Goal: Task Accomplishment & Management: Manage account settings

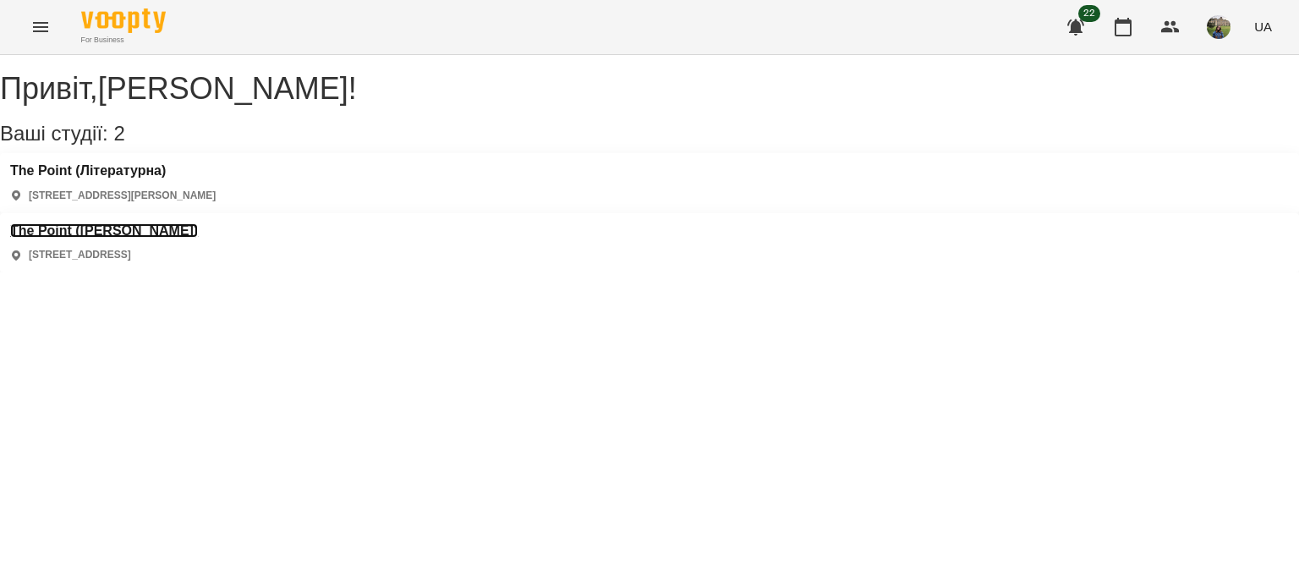
click at [198, 223] on h3 "The Point ([PERSON_NAME])" at bounding box center [104, 230] width 188 height 15
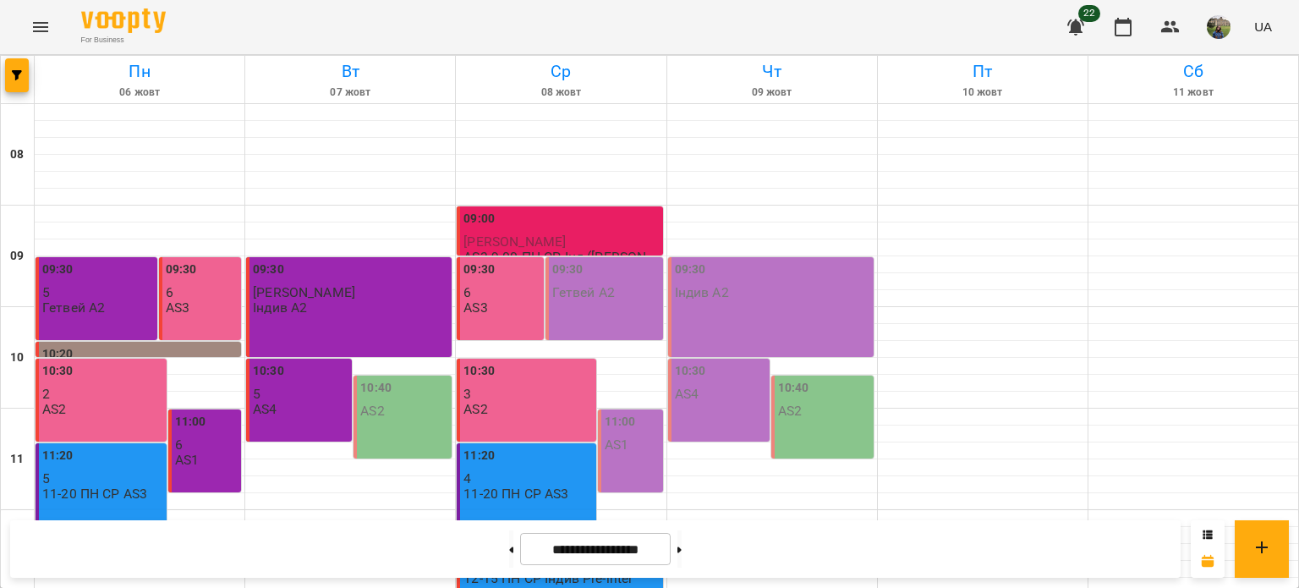
scroll to position [810, 0]
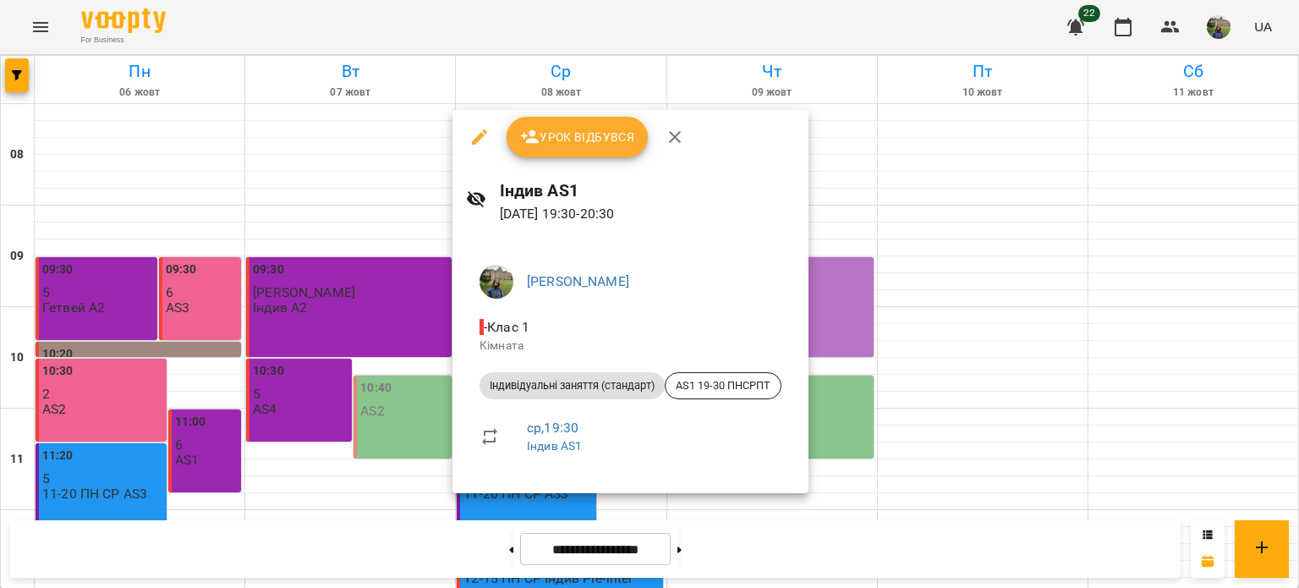
click at [592, 135] on span "Урок відбувся" at bounding box center [577, 137] width 115 height 20
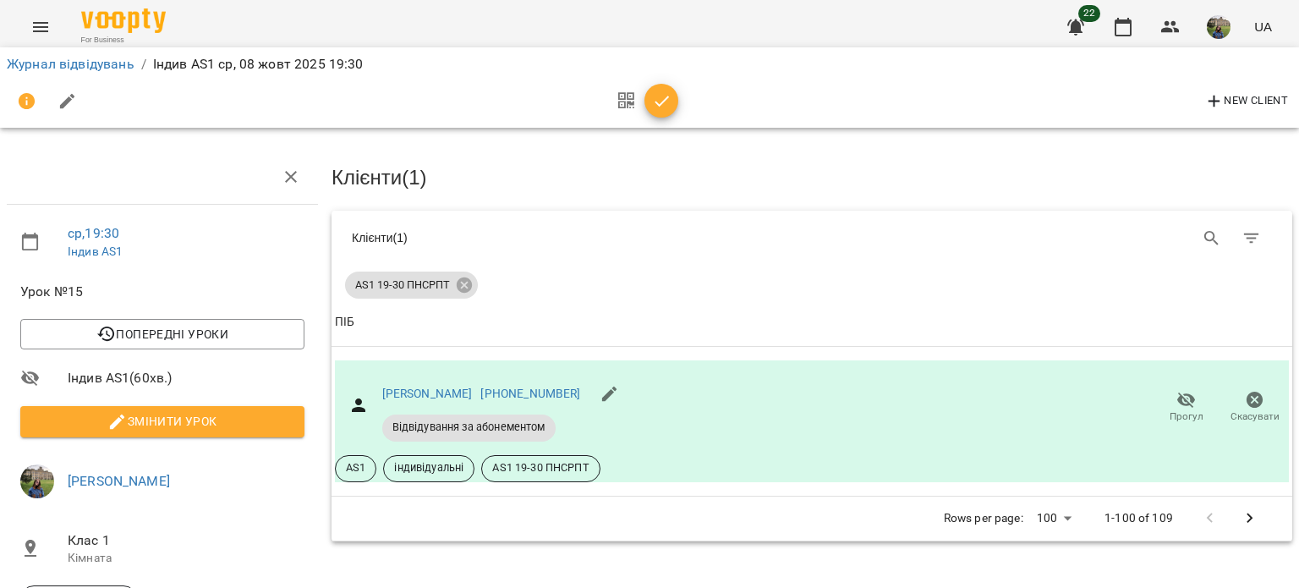
click at [657, 99] on icon "button" at bounding box center [662, 101] width 20 height 20
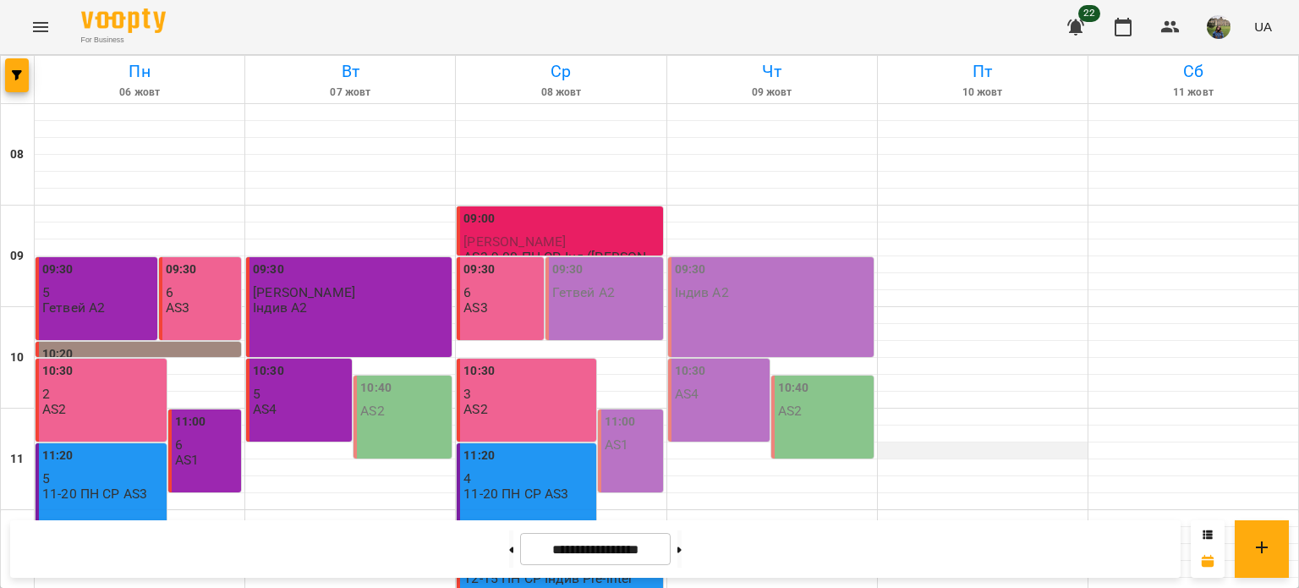
scroll to position [810, 0]
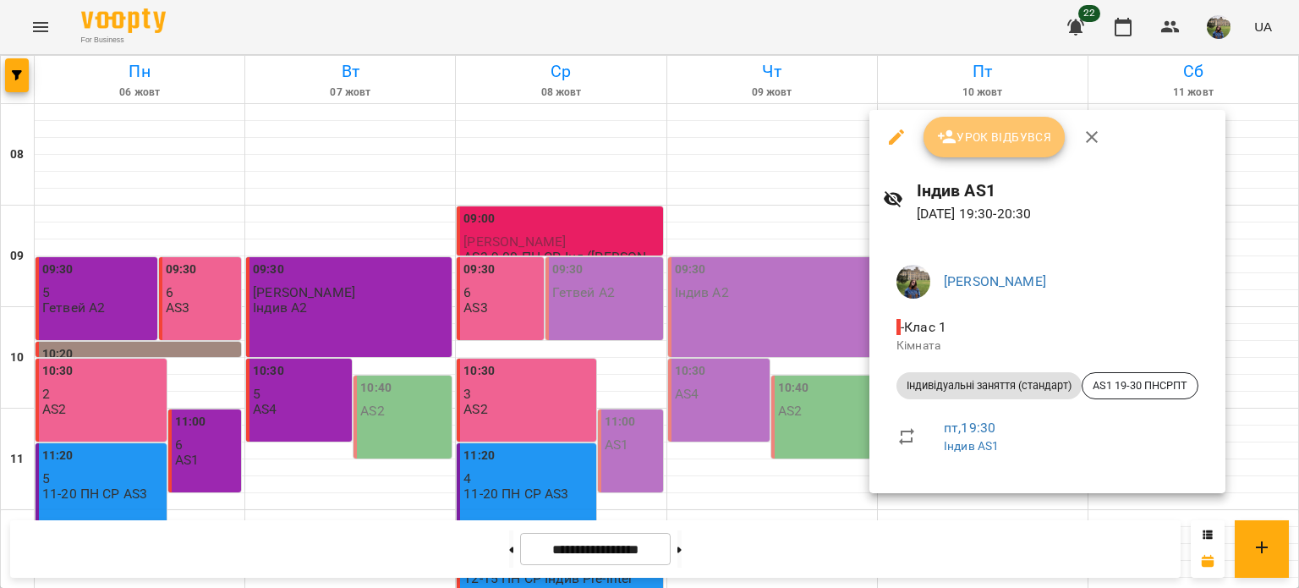
click at [964, 141] on span "Урок відбувся" at bounding box center [994, 137] width 115 height 20
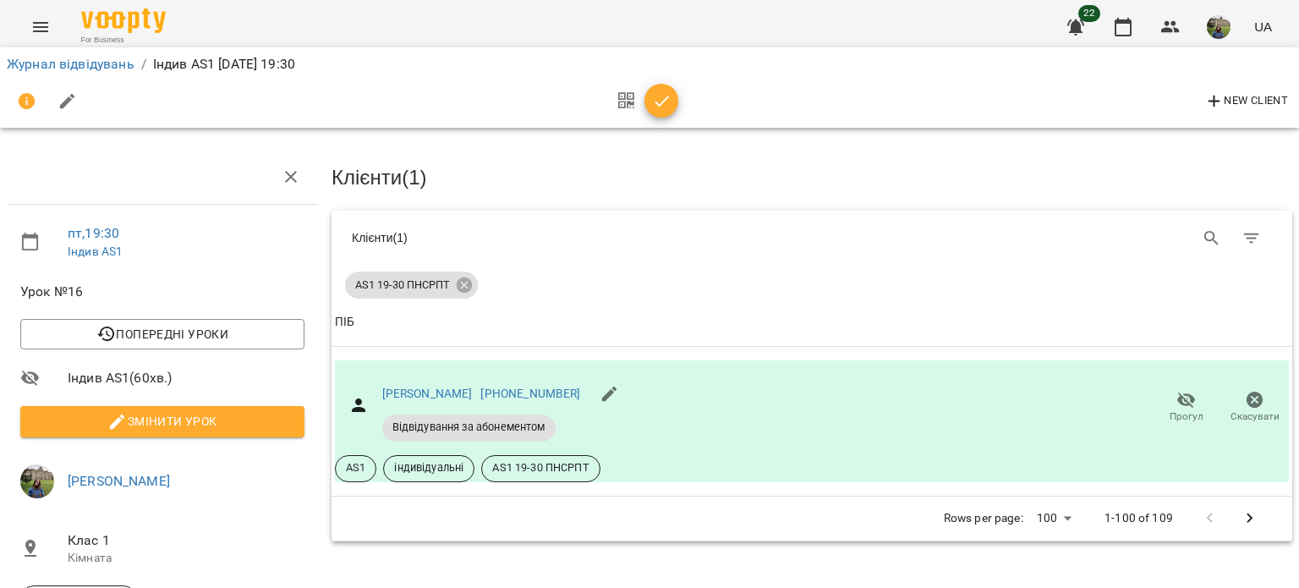
click at [656, 102] on icon "button" at bounding box center [662, 101] width 20 height 20
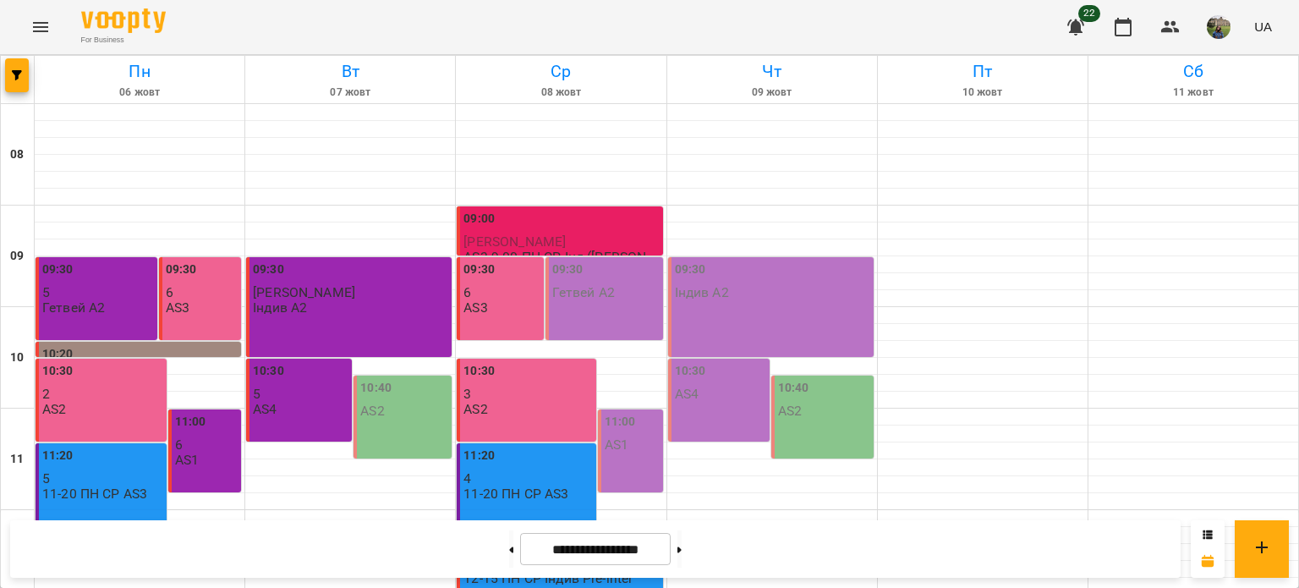
scroll to position [810, 0]
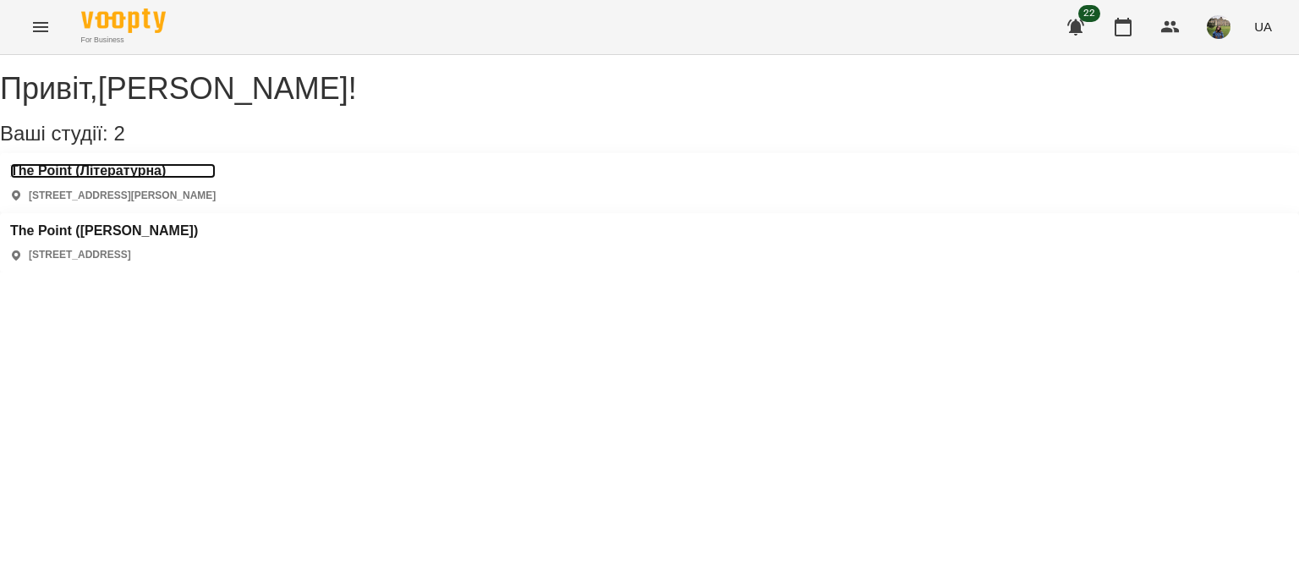
click at [148, 179] on h3 "The Point (Літературна)" at bounding box center [113, 170] width 206 height 15
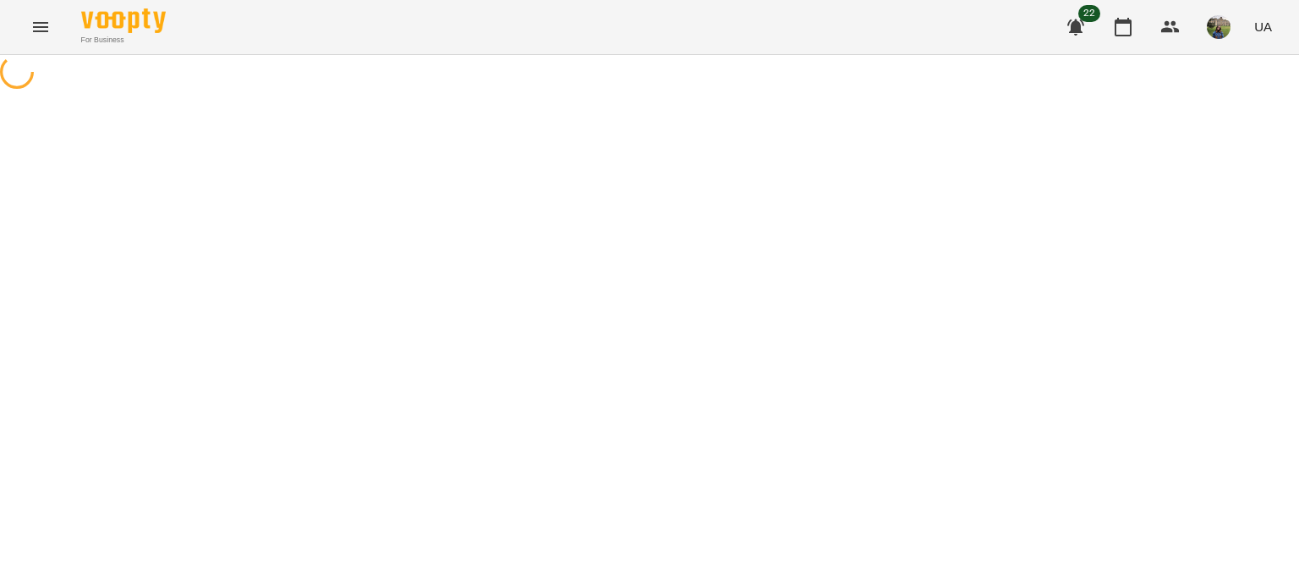
click at [148, 93] on div at bounding box center [649, 74] width 1299 height 38
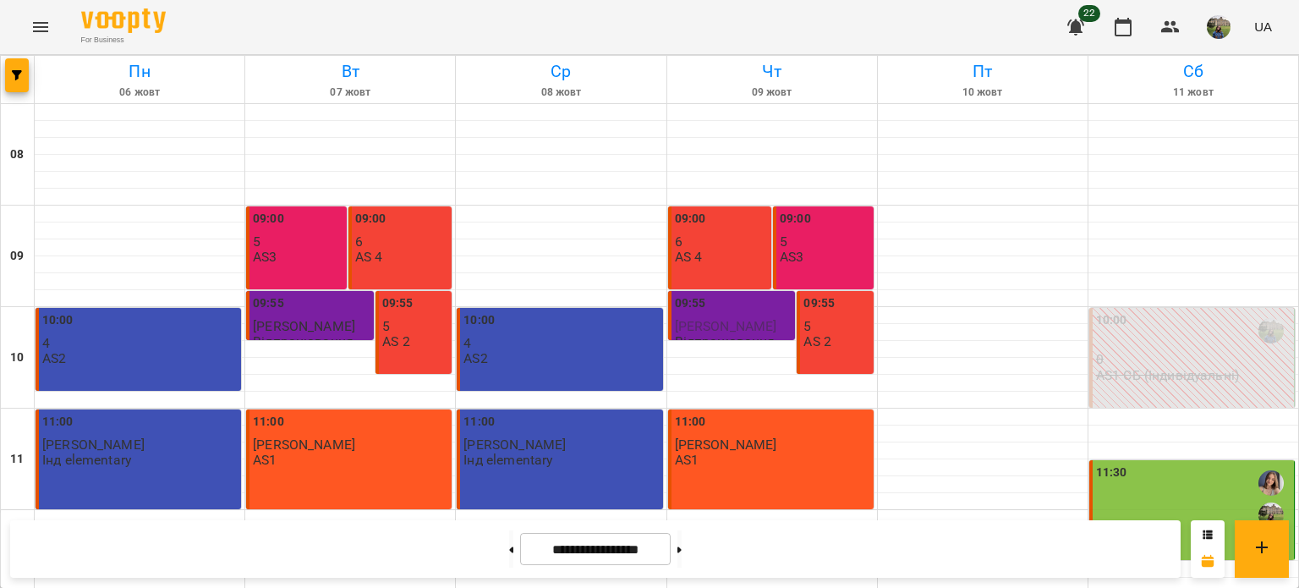
scroll to position [547, 0]
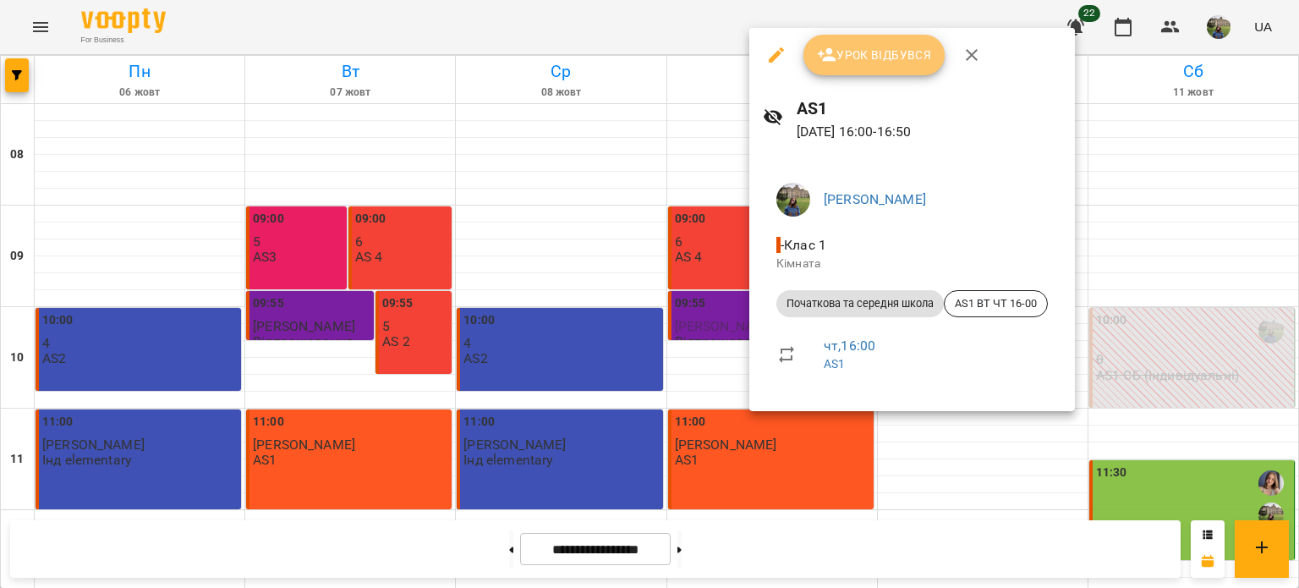
click at [852, 62] on span "Урок відбувся" at bounding box center [874, 55] width 115 height 20
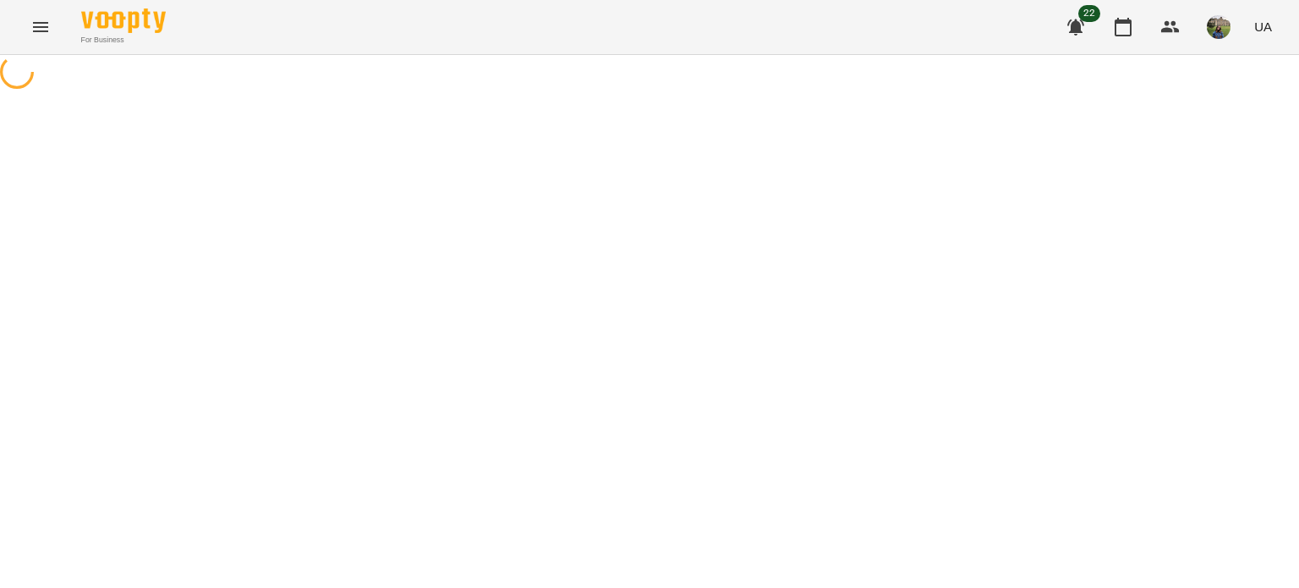
click at [860, 43] on div "For Business 22 UA" at bounding box center [649, 27] width 1299 height 54
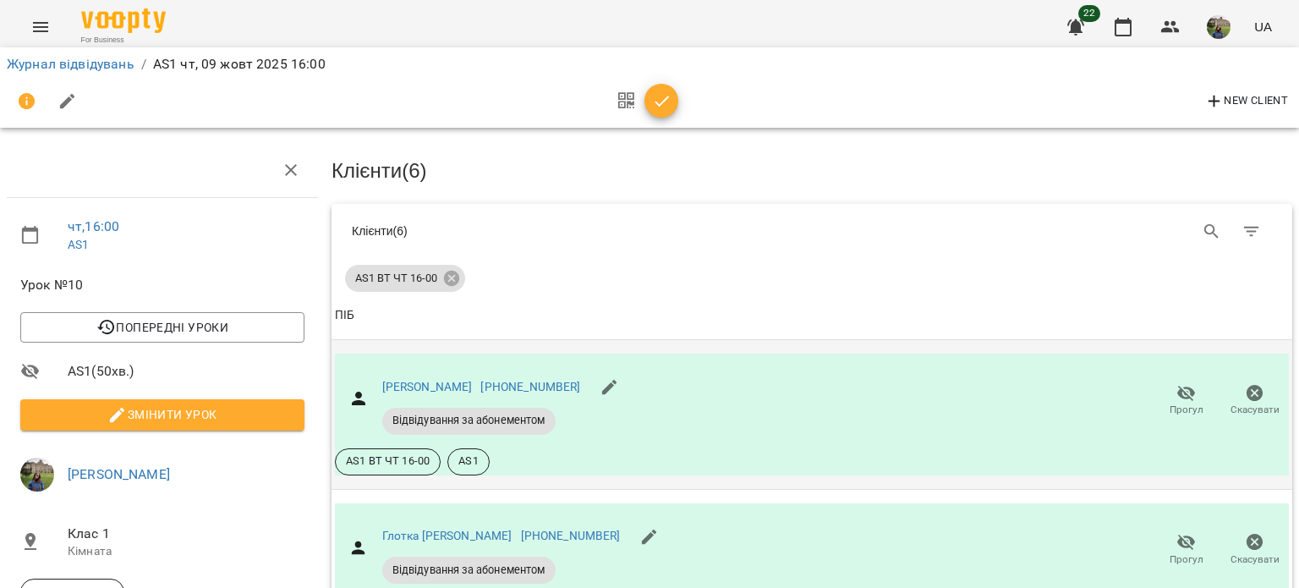
scroll to position [722, 0]
click at [656, 91] on icon "button" at bounding box center [662, 101] width 20 height 20
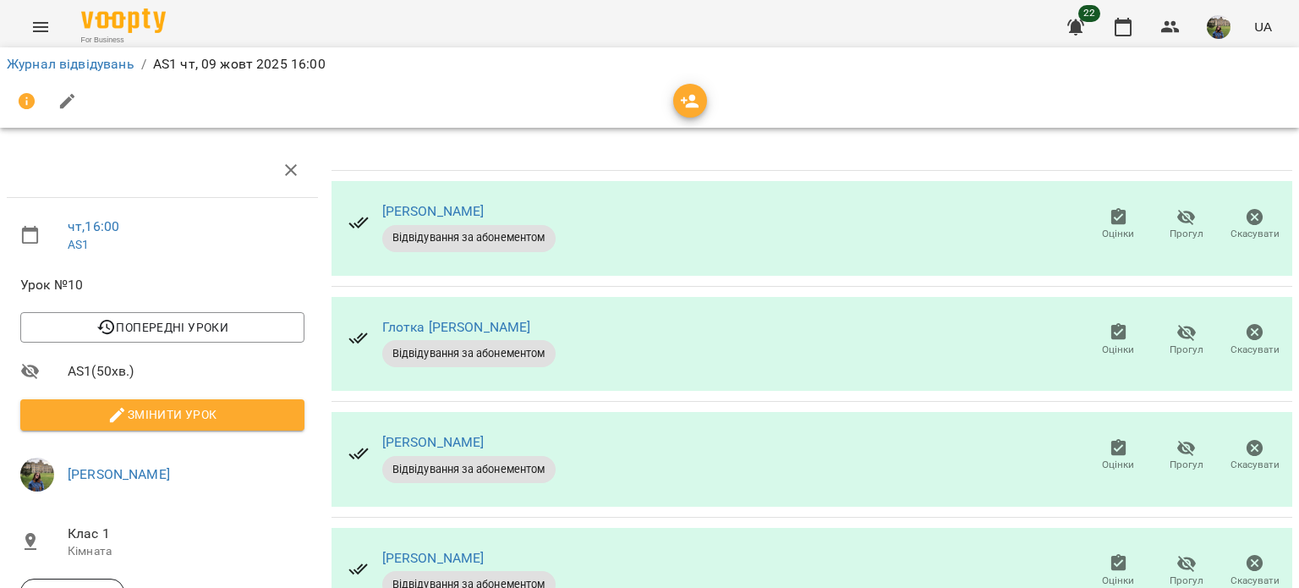
scroll to position [0, 0]
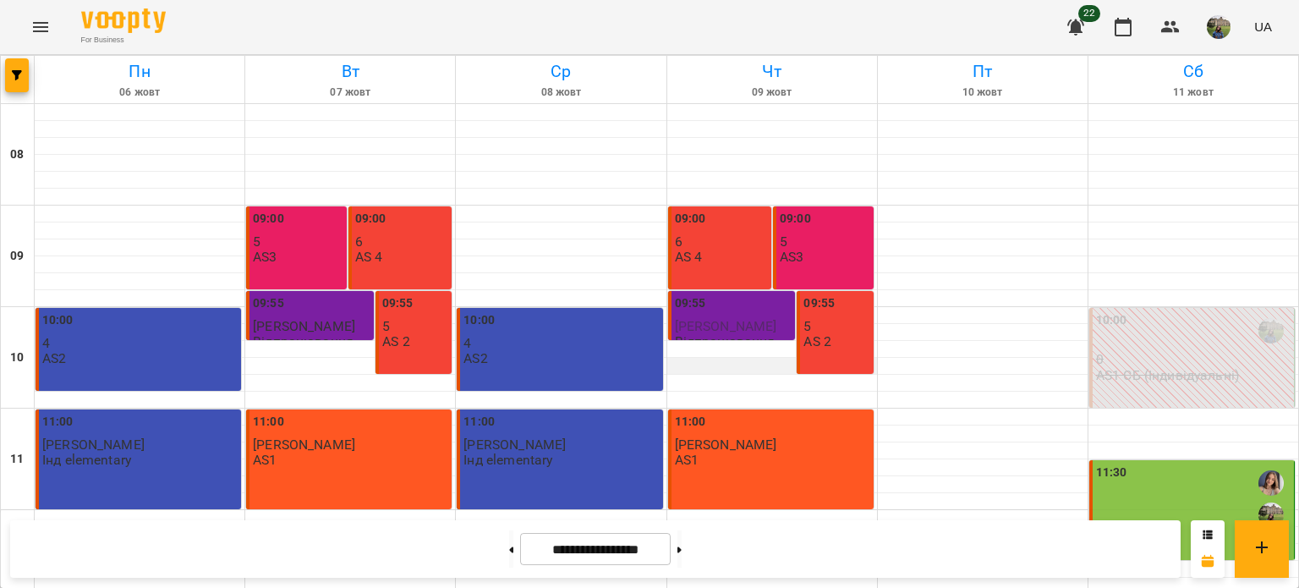
scroll to position [756, 0]
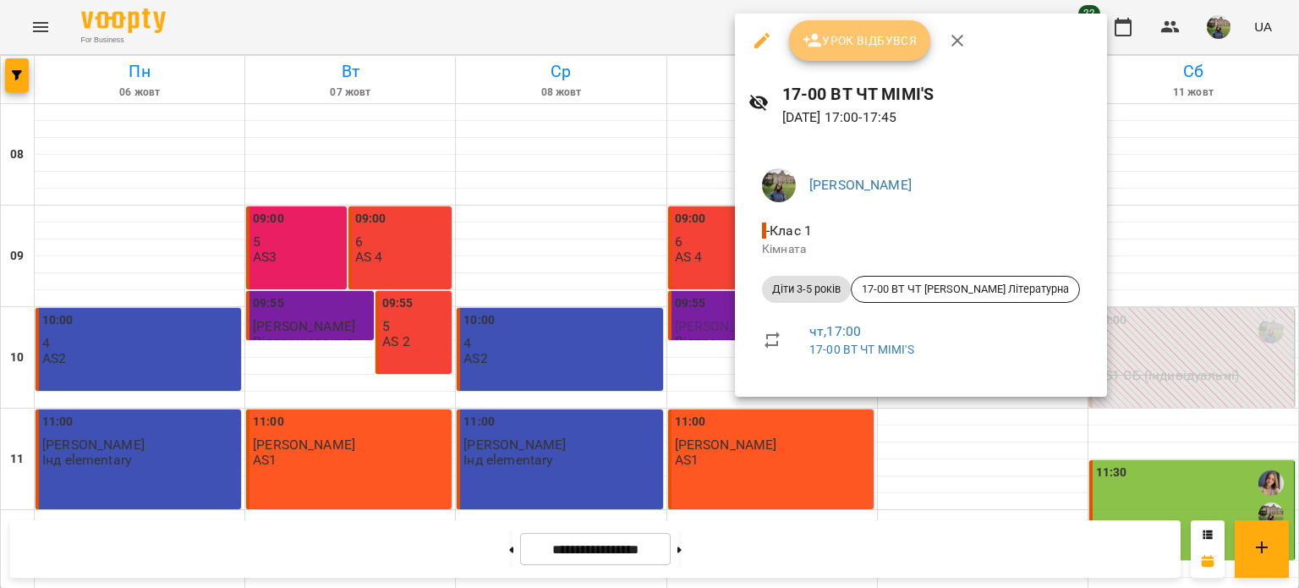
click at [852, 42] on span "Урок відбувся" at bounding box center [860, 40] width 115 height 20
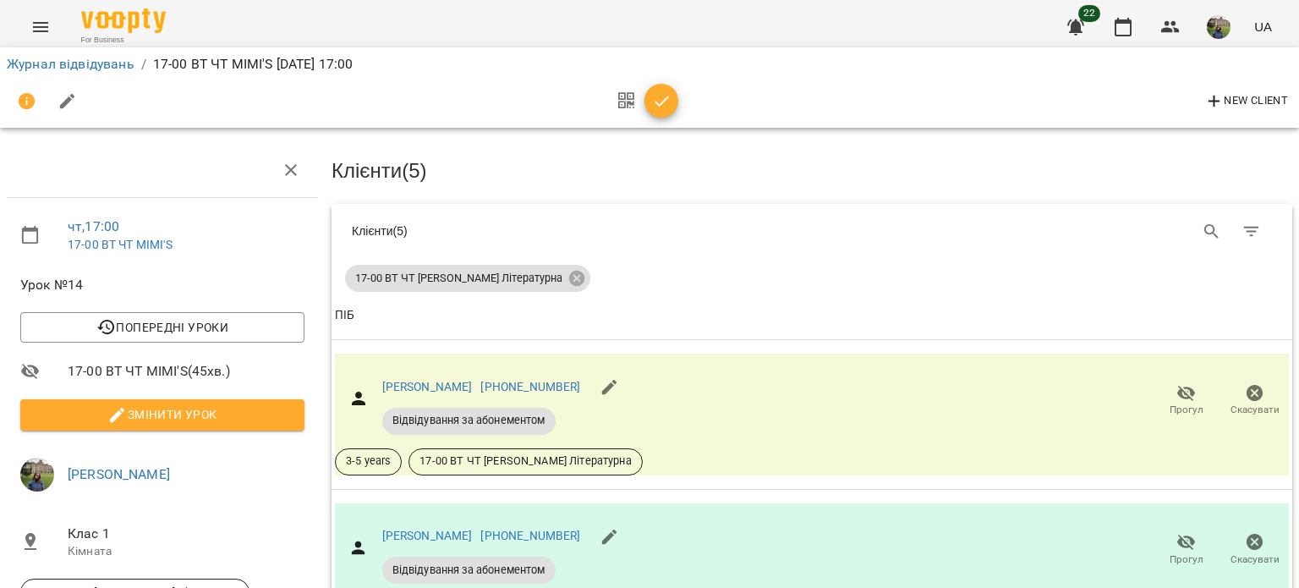
scroll to position [423, 0]
click at [660, 101] on icon "button" at bounding box center [662, 101] width 20 height 20
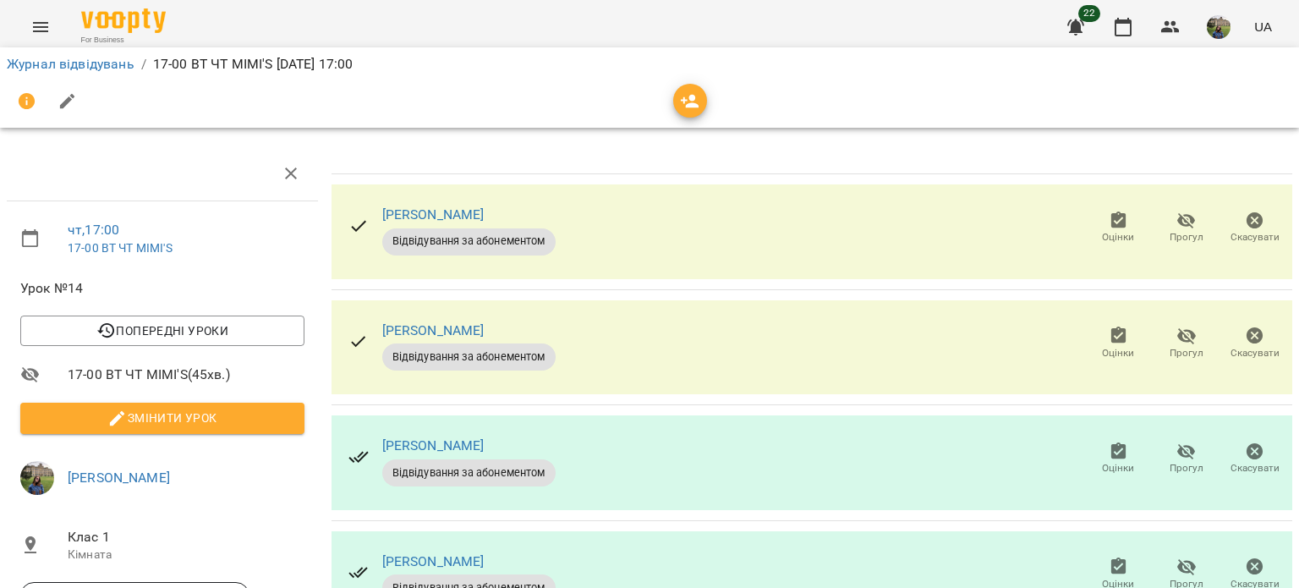
scroll to position [3, 0]
click at [1178, 225] on icon "button" at bounding box center [1187, 221] width 19 height 16
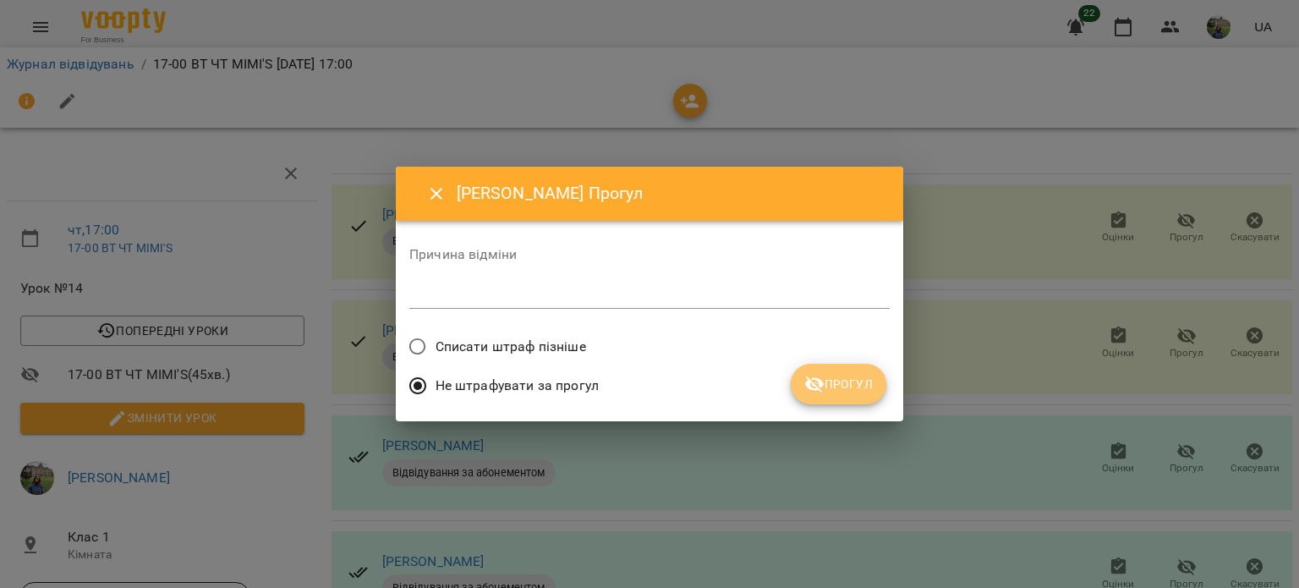
click at [846, 389] on span "Прогул" at bounding box center [839, 384] width 69 height 20
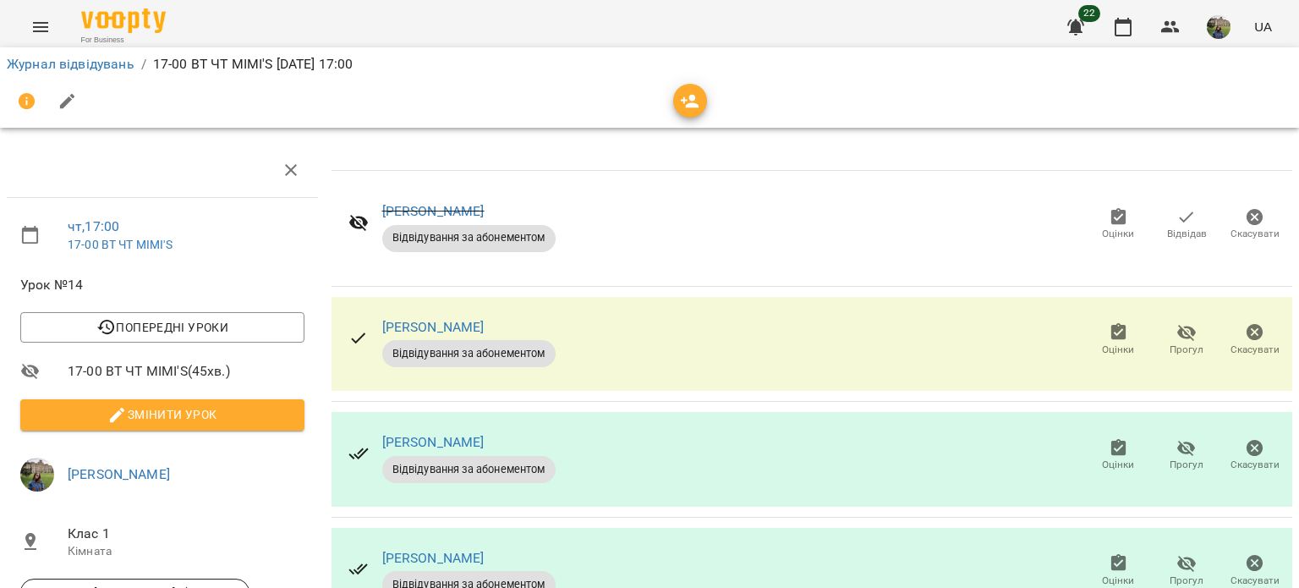
scroll to position [192, 0]
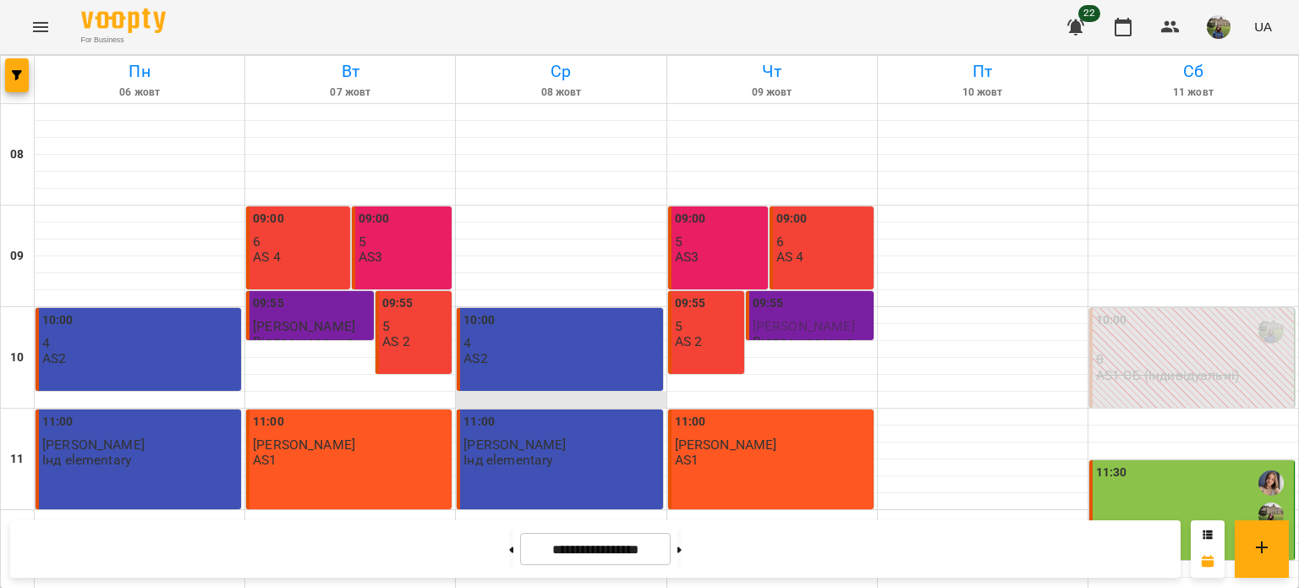
scroll to position [810, 0]
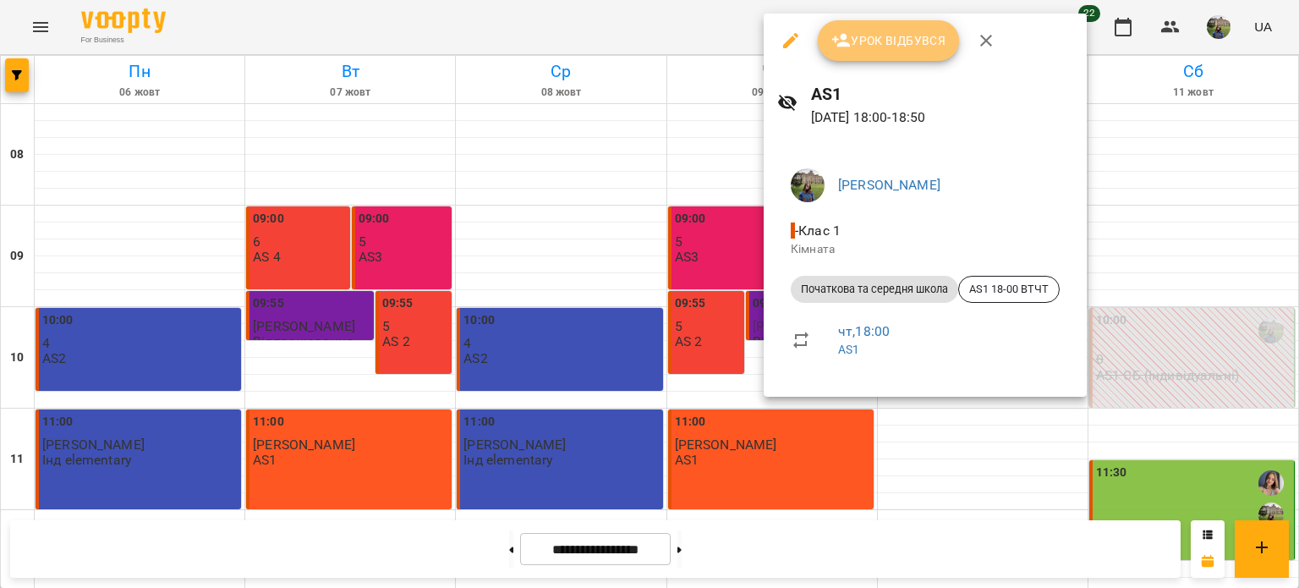
click at [849, 36] on icon "button" at bounding box center [842, 40] width 20 height 20
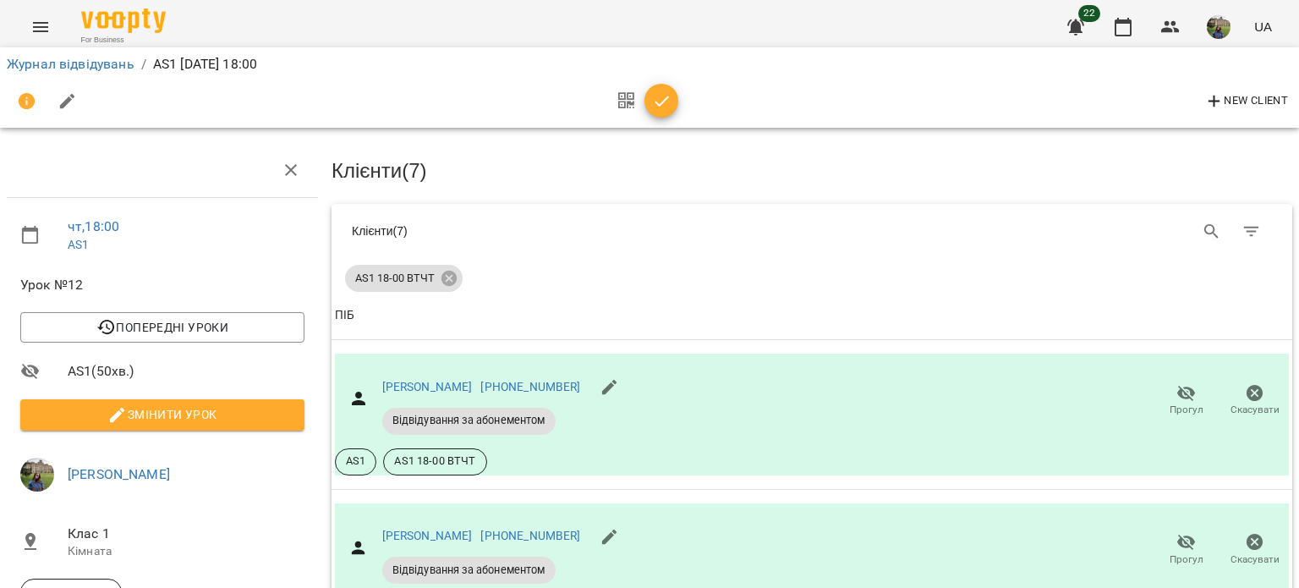
scroll to position [176, 0]
click at [669, 101] on icon "button" at bounding box center [662, 101] width 20 height 20
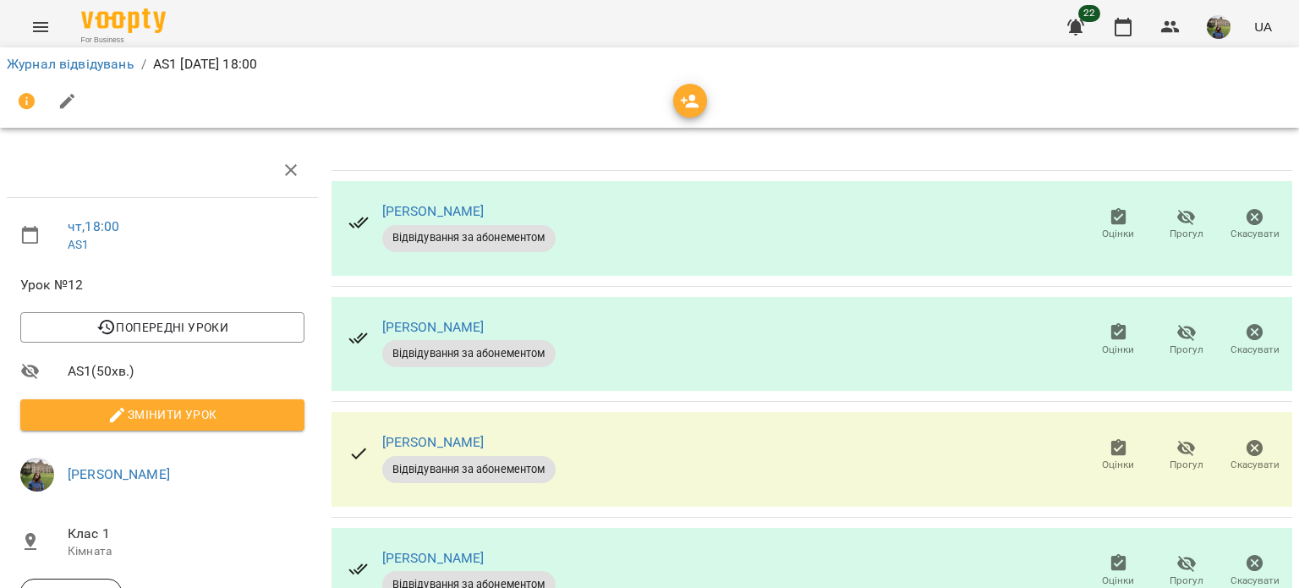
scroll to position [17, 0]
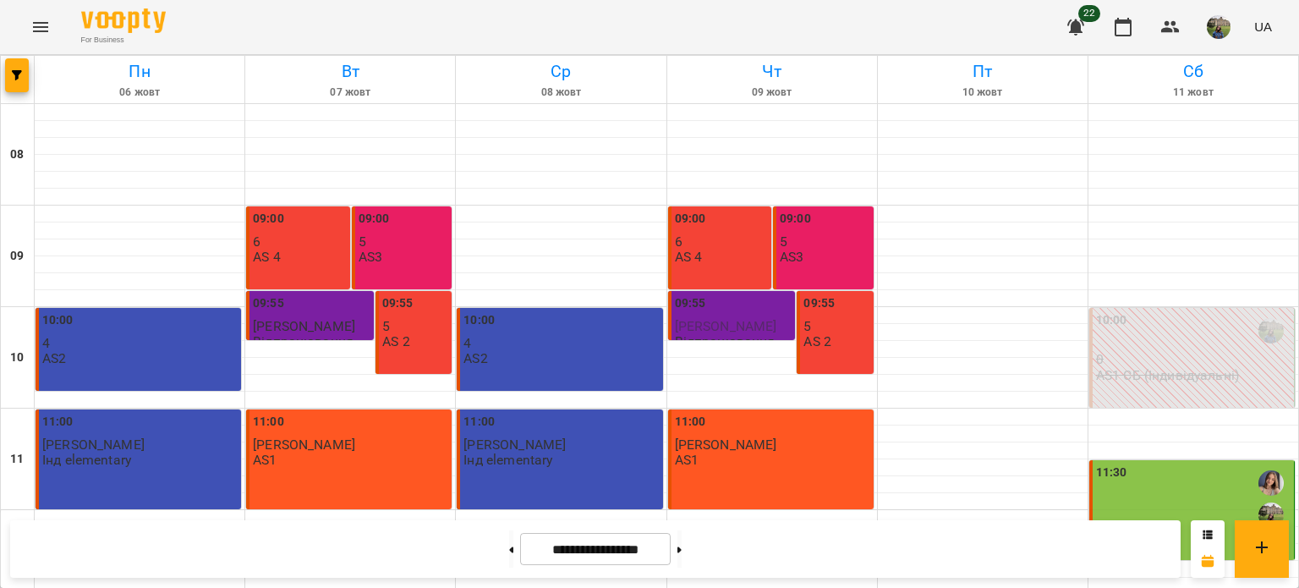
scroll to position [810, 0]
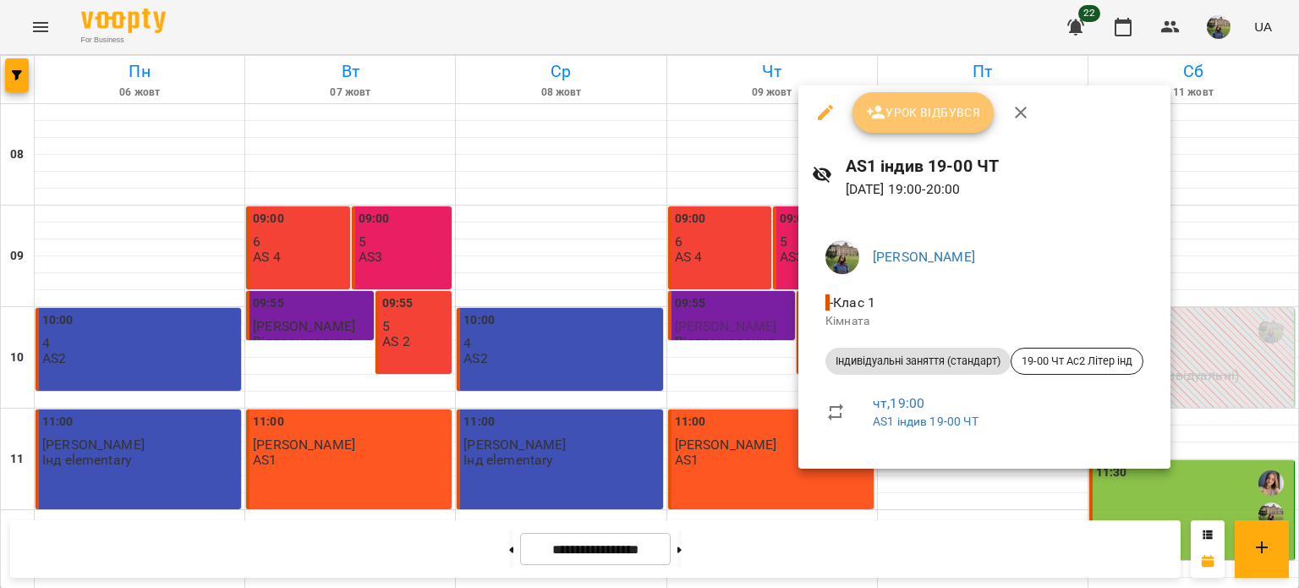
click at [966, 121] on span "Урок відбувся" at bounding box center [923, 112] width 115 height 20
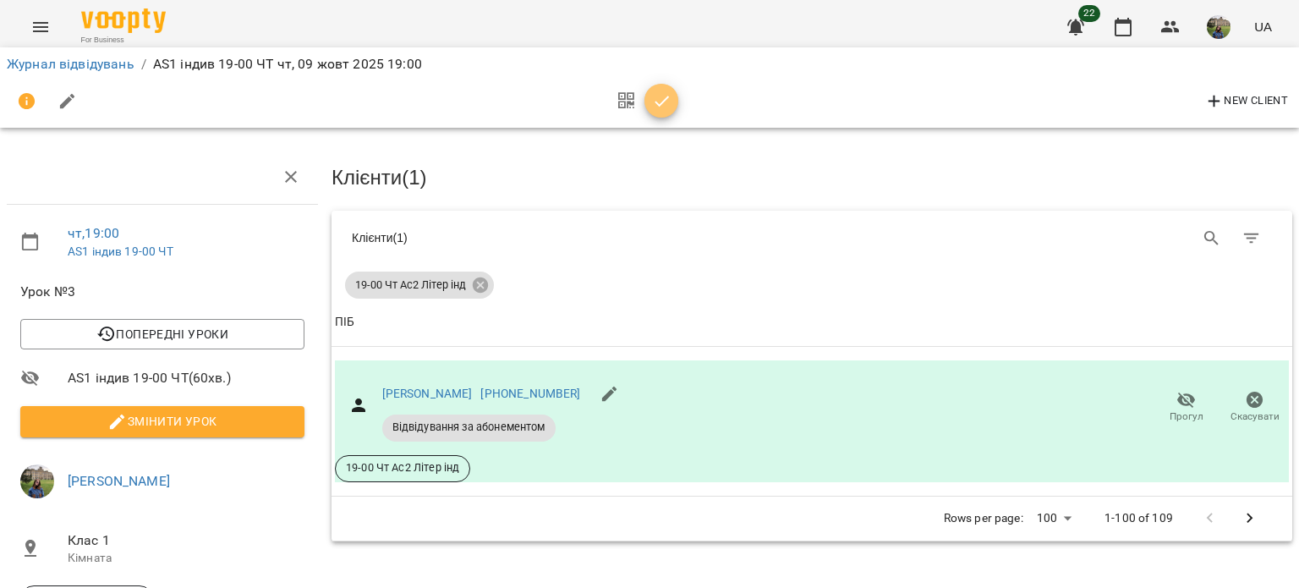
click at [656, 97] on icon "button" at bounding box center [662, 101] width 20 height 20
